Goal: Contribute content

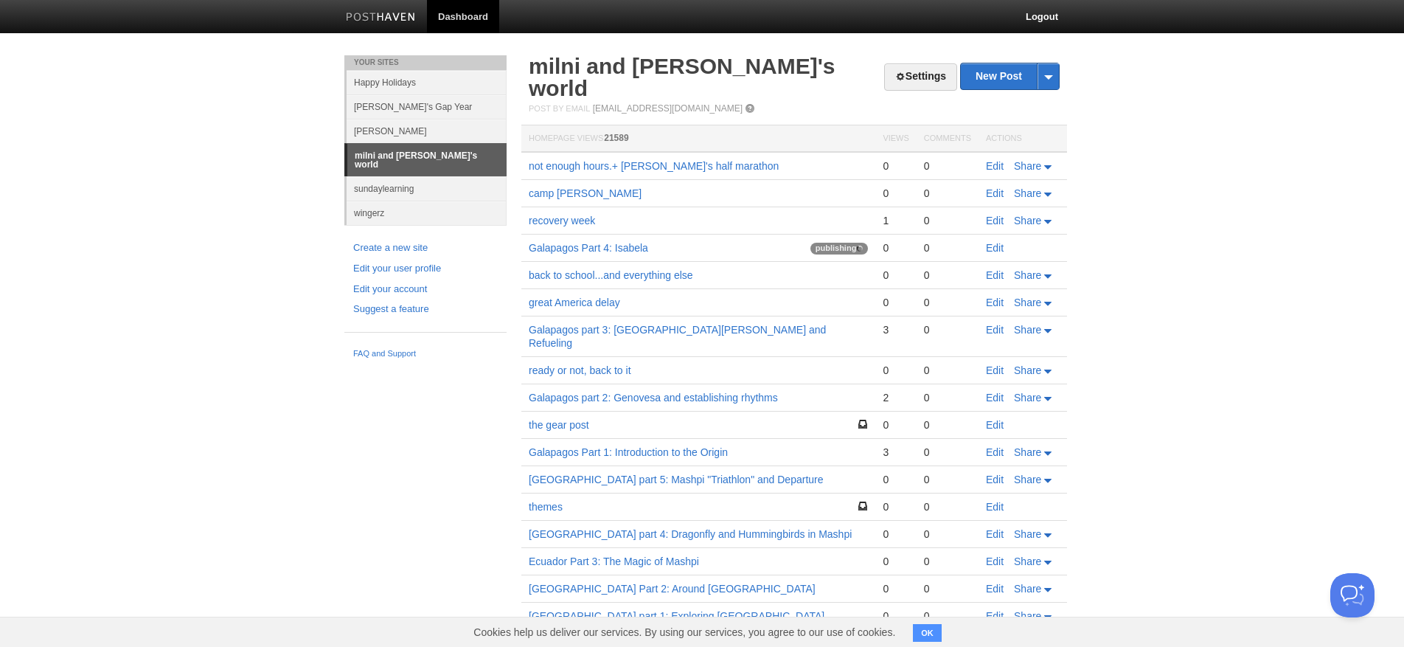
click at [997, 242] on link "Edit" at bounding box center [995, 248] width 18 height 12
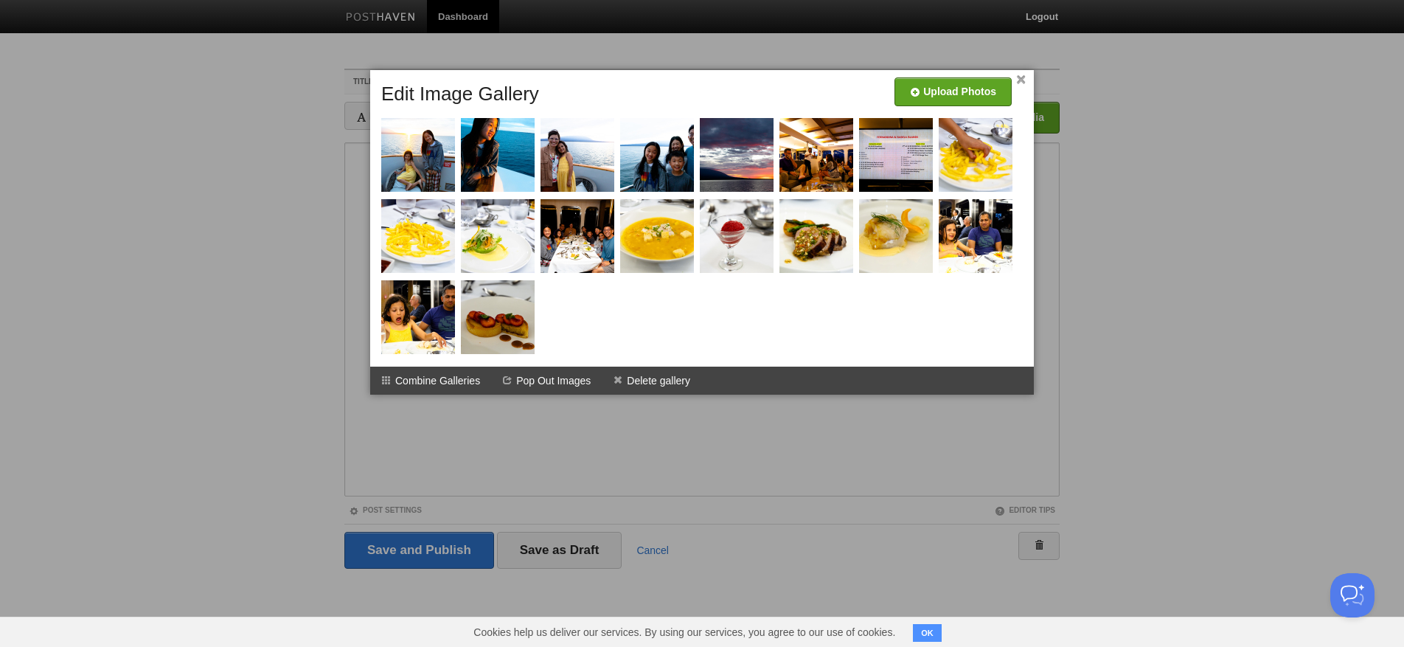
click at [1019, 80] on link "×" at bounding box center [1021, 80] width 10 height 8
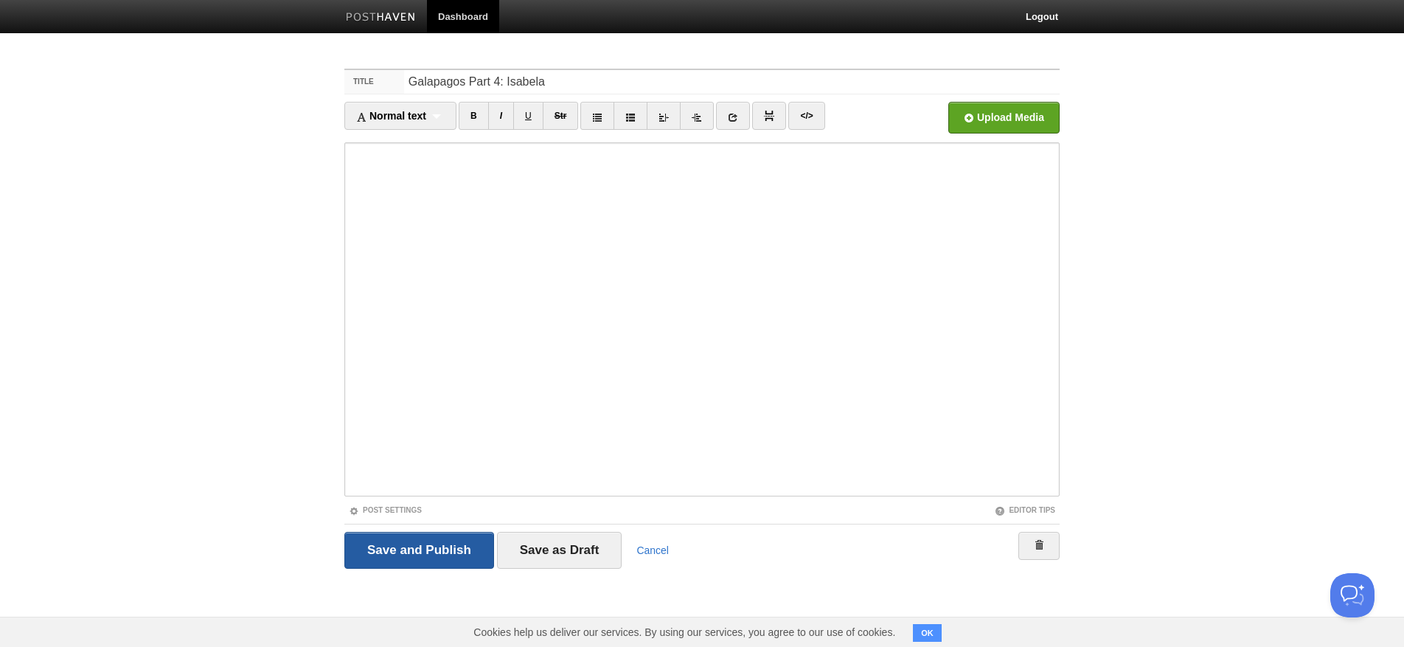
click at [426, 550] on input "Save and Publish" at bounding box center [419, 550] width 150 height 37
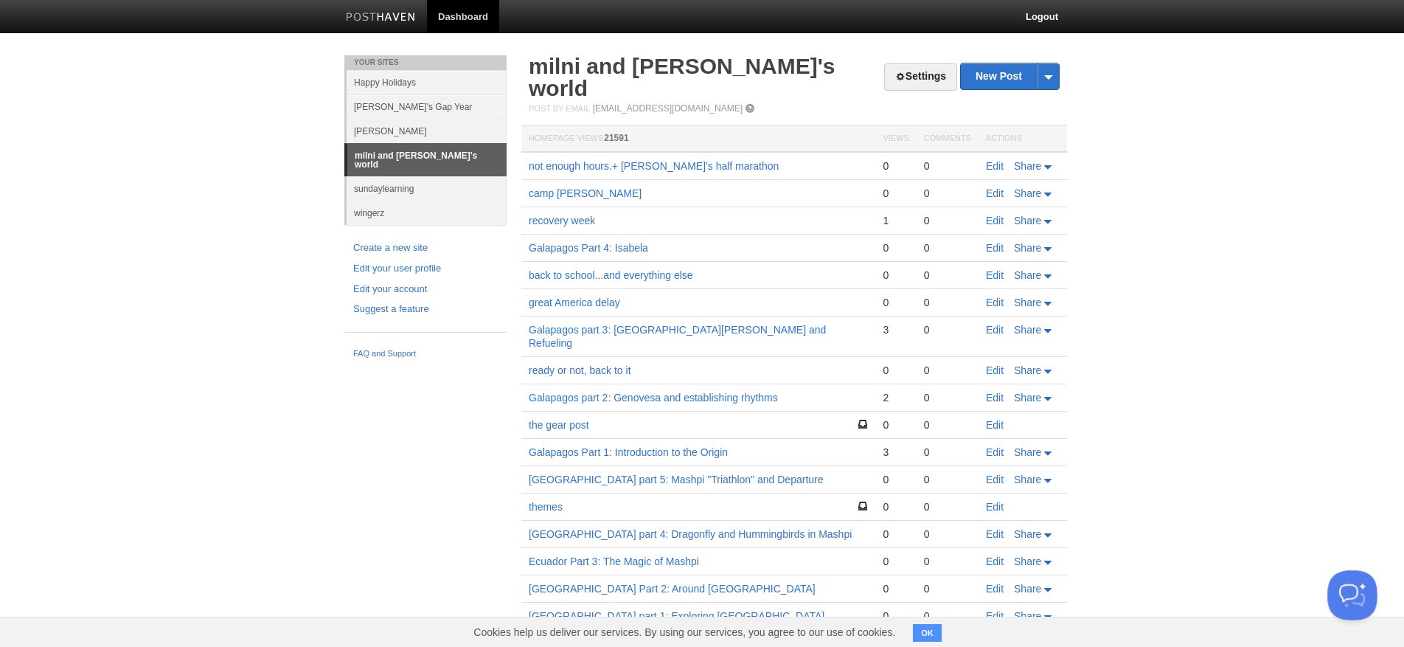
click at [1355, 598] on button "Open Beacon popover" at bounding box center [1350, 592] width 44 height 44
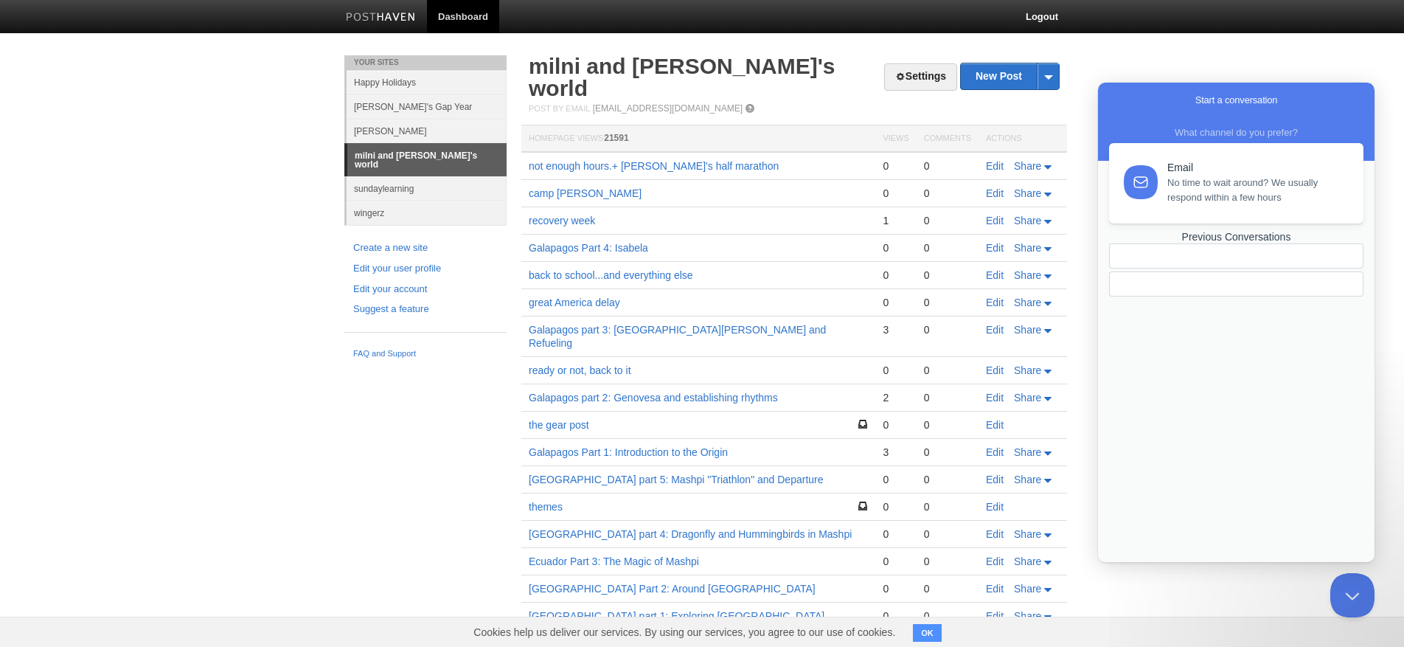
click at [1194, 201] on span "No time to wait around? We usually respond within a few hours" at bounding box center [1257, 191] width 179 height 30
click at [1252, 243] on div "Previous Conversations" at bounding box center [1236, 237] width 254 height 13
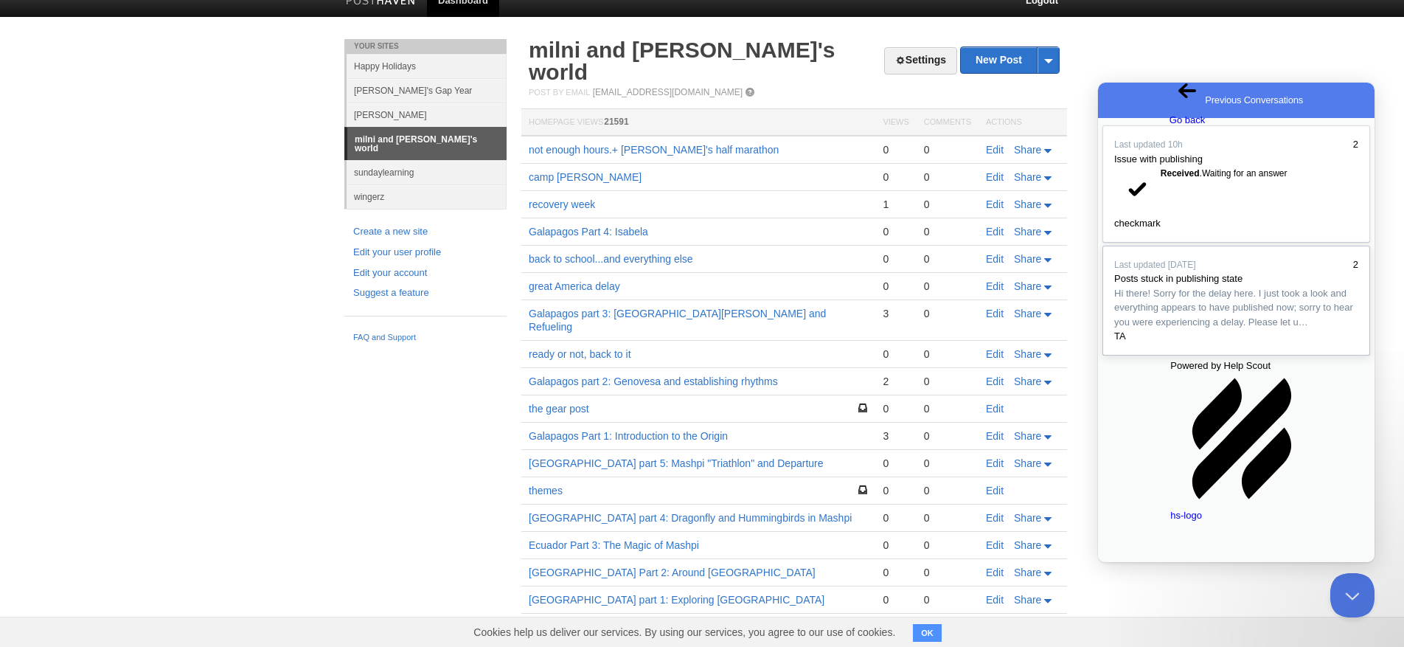
scroll to position [16, 0]
click at [1136, 344] on div "Previous Conversations" at bounding box center [1237, 344] width 244 height 0
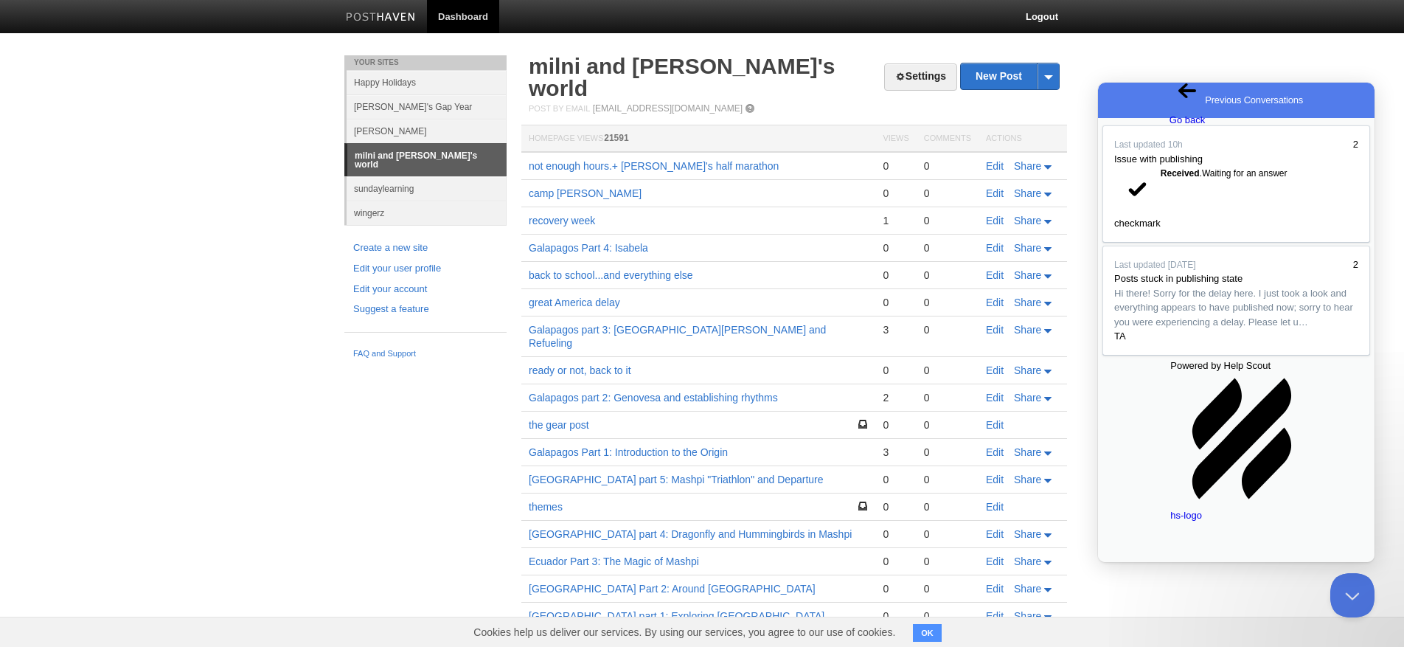
scroll to position [0, 0]
click at [1135, 563] on button "Close" at bounding box center [1117, 586] width 36 height 47
